Goal: Task Accomplishment & Management: Manage account settings

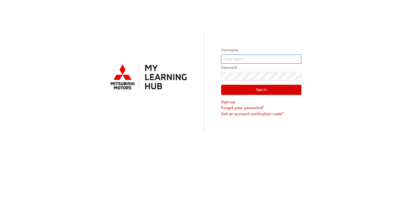
type input "[PERSON_NAME]"
click at [262, 91] on button "Sign In" at bounding box center [261, 90] width 80 height 10
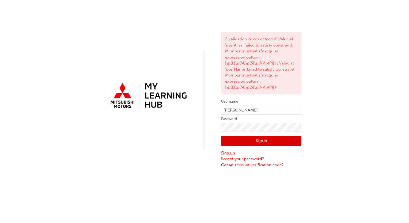
click at [224, 153] on link "Sign up" at bounding box center [261, 153] width 80 height 6
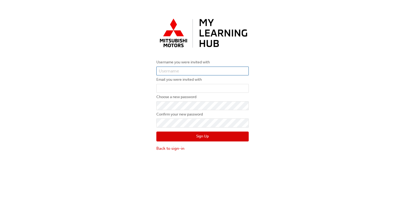
type input "[PERSON_NAME]"
click at [162, 89] on input "email" at bounding box center [202, 88] width 92 height 9
type input "[EMAIL_ADDRESS][DOMAIN_NAME]"
drag, startPoint x: 191, startPoint y: 110, endPoint x: 355, endPoint y: 116, distance: 164.6
click at [355, 116] on div "Username you were invited with [PERSON_NAME] Email you were invited with [PERSO…" at bounding box center [202, 84] width 405 height 144
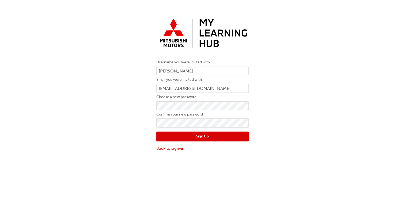
drag, startPoint x: 343, startPoint y: 111, endPoint x: 215, endPoint y: 136, distance: 130.9
click at [343, 111] on div "Username you were invited with [PERSON_NAME] Email you were invited with [PERSO…" at bounding box center [202, 84] width 405 height 144
click at [166, 135] on button "Sign Up" at bounding box center [202, 137] width 92 height 10
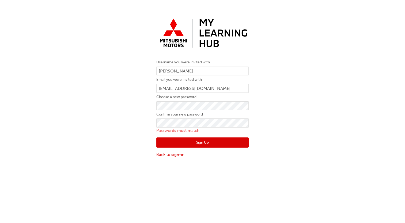
drag, startPoint x: 359, startPoint y: 117, endPoint x: 358, endPoint y: 124, distance: 6.9
click at [358, 124] on div "Username you were invited with [PERSON_NAME] Email you were invited with [PERSO…" at bounding box center [202, 86] width 405 height 149
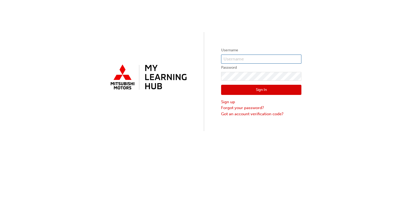
type input "[PERSON_NAME]"
click at [243, 106] on link "Forgot your password?" at bounding box center [261, 108] width 80 height 6
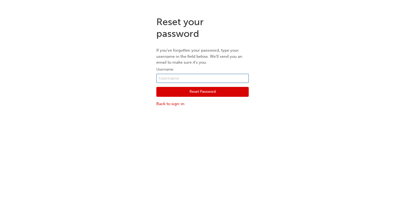
click at [168, 78] on input "text" at bounding box center [202, 78] width 92 height 9
type input "[PERSON_NAME]"
click at [195, 91] on button "Reset Password" at bounding box center [202, 92] width 92 height 10
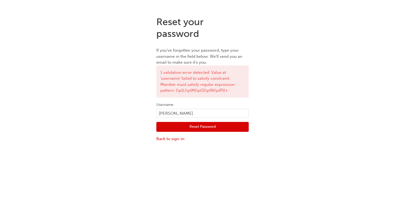
click at [196, 126] on button "Reset Password" at bounding box center [202, 127] width 92 height 10
click at [360, 126] on div "Reset your password If you've forgotten your password, type your username in th…" at bounding box center [202, 79] width 405 height 134
